Goal: Navigation & Orientation: Find specific page/section

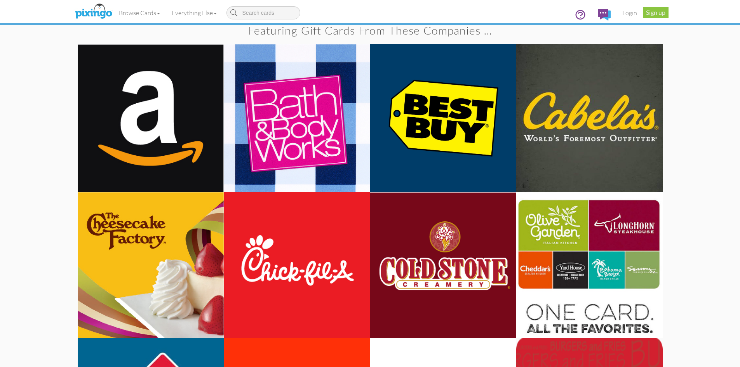
click at [709, 192] on gifts "Toggle navigation Visit Pixingo Mobile Browse Cards Business Accounting Automot…" at bounding box center [370, 235] width 740 height 1465
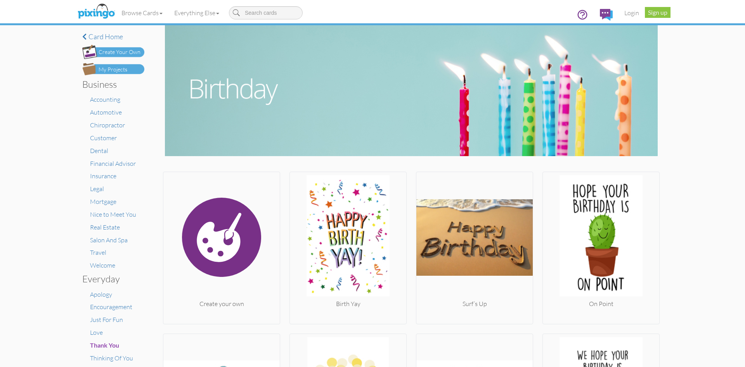
scroll to position [100, 0]
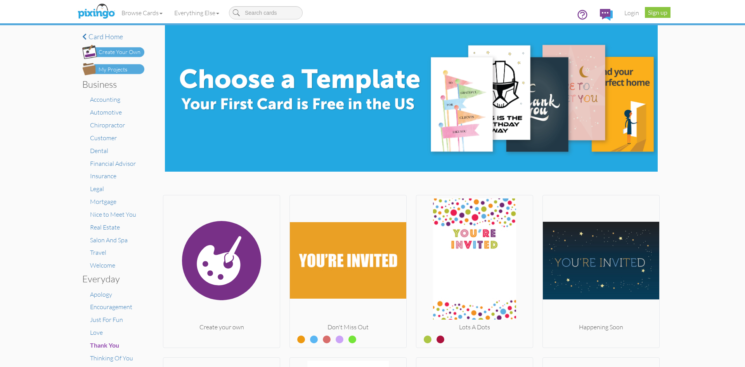
scroll to position [380, 0]
